Goal: Information Seeking & Learning: Find specific fact

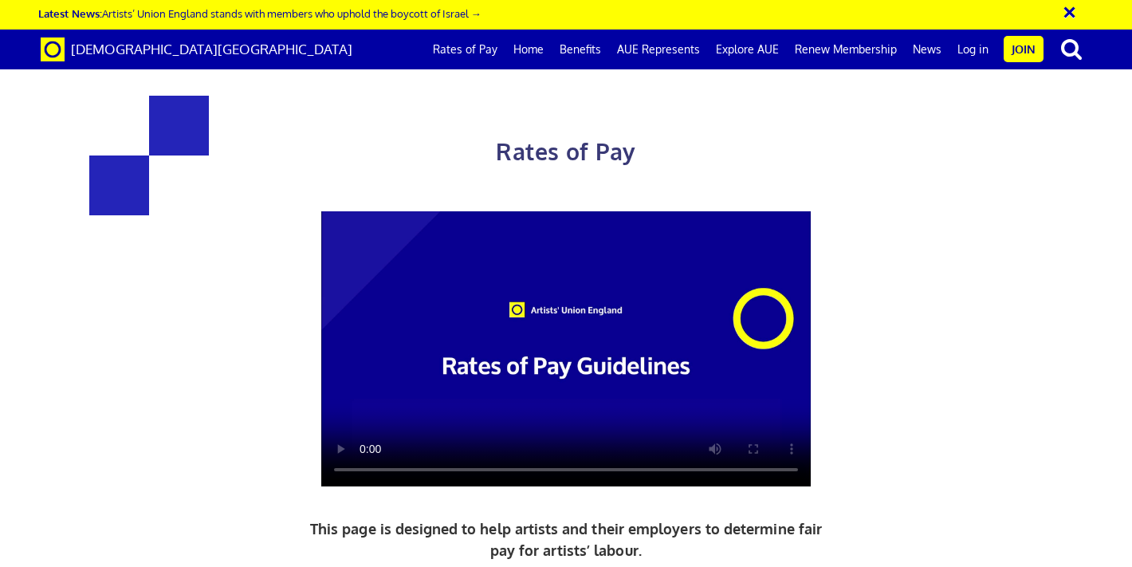
scroll to position [1666, 0]
drag, startPoint x: 858, startPoint y: 316, endPoint x: 728, endPoint y: 281, distance: 135.1
copy span "5+ years experience £352.01 a day ½ £193.61 per ½ day"
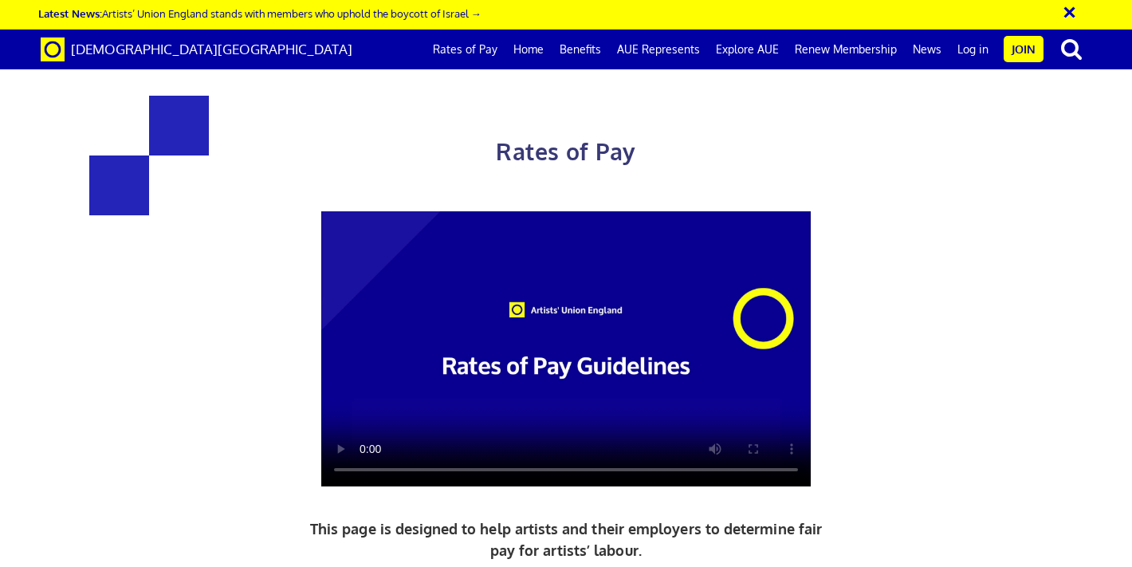
drag, startPoint x: 864, startPoint y: 485, endPoint x: 736, endPoint y: 459, distance: 130.0
copy span "£352.01 a day ½ £193.61 per ½ day"
